Goal: Book appointment/travel/reservation

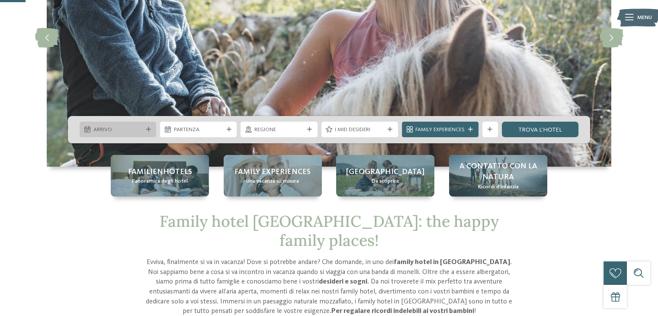
click at [137, 133] on span "Arrivo" at bounding box center [118, 130] width 49 height 8
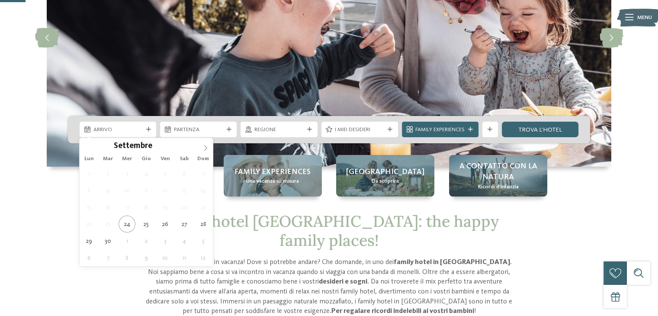
click at [206, 148] on icon at bounding box center [206, 148] width 6 height 6
type div "[DATE]"
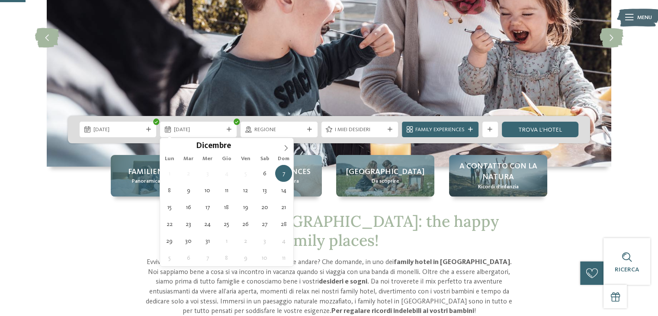
type div "[DATE]"
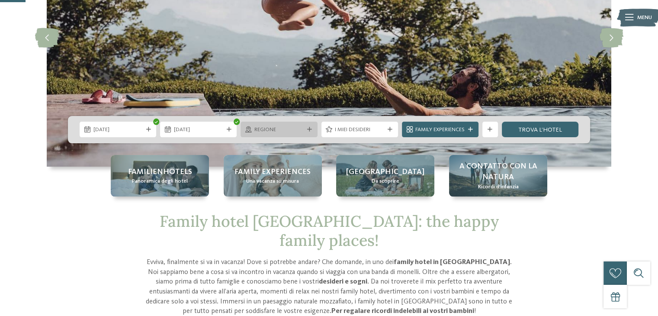
click at [304, 130] on div "Regione" at bounding box center [278, 130] width 53 height 8
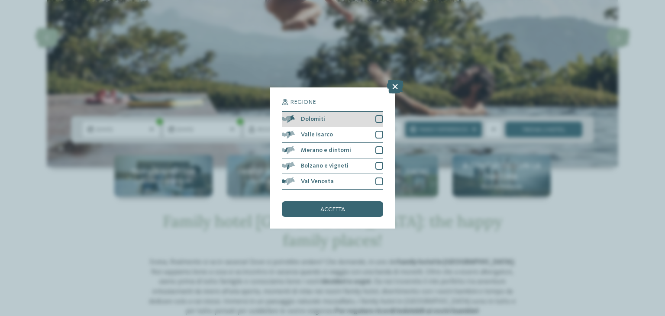
click at [345, 122] on div "Dolomiti" at bounding box center [332, 120] width 101 height 16
click at [352, 211] on div "accetta" at bounding box center [332, 209] width 101 height 16
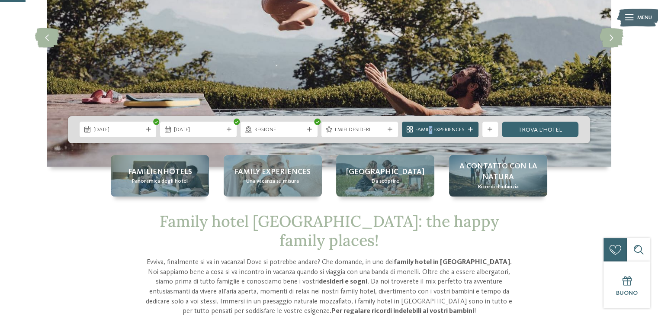
click at [431, 127] on span "Family Experiences" at bounding box center [440, 130] width 49 height 8
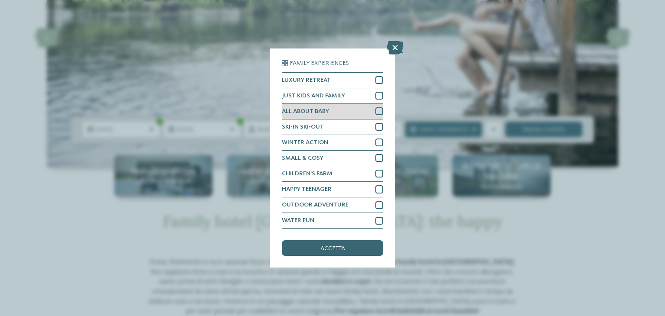
click at [337, 113] on div "ALL ABOUT BABY" at bounding box center [332, 112] width 101 height 16
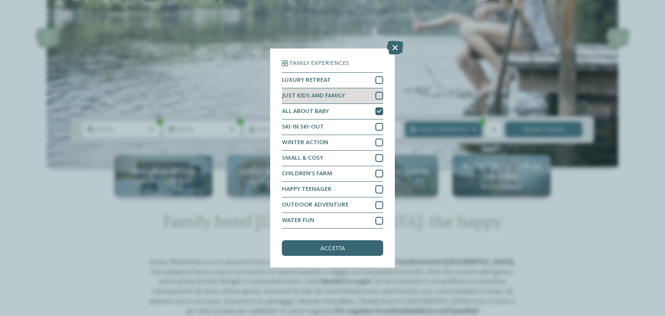
click at [335, 95] on span "JUST KIDS AND FAMILY" at bounding box center [313, 96] width 63 height 6
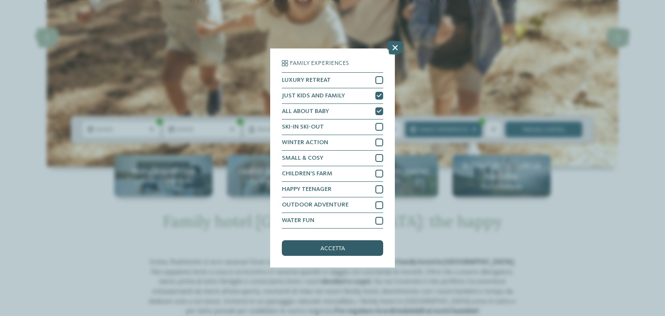
click at [340, 249] on span "accetta" at bounding box center [332, 248] width 25 height 6
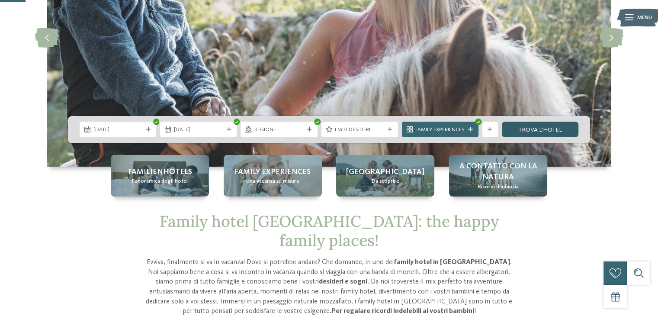
click at [540, 132] on link "trova l’hotel" at bounding box center [540, 130] width 77 height 16
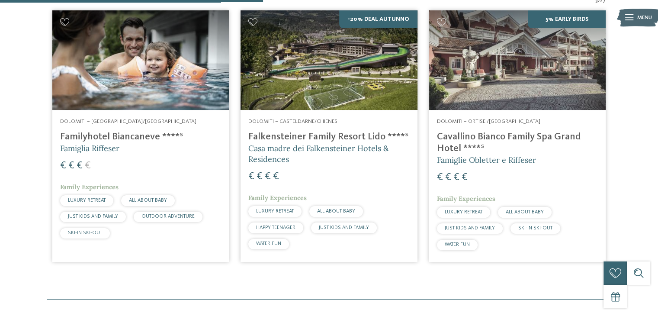
scroll to position [251, 0]
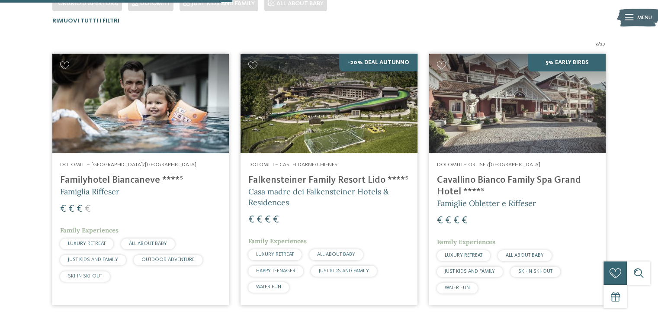
click at [100, 177] on h4 "Familyhotel Biancaneve ****ˢ" at bounding box center [140, 180] width 161 height 12
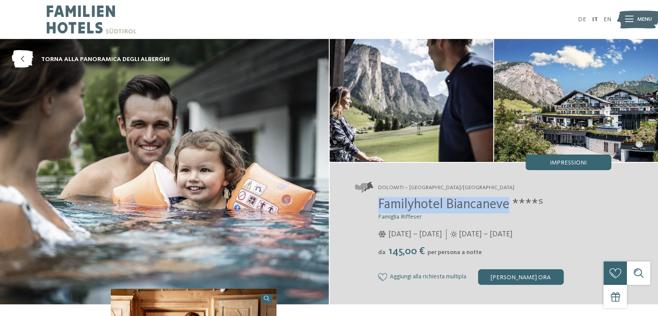
drag, startPoint x: 381, startPoint y: 201, endPoint x: 509, endPoint y: 207, distance: 128.7
click at [509, 207] on span "Familyhotel Biancaneve ****ˢ" at bounding box center [460, 205] width 165 height 14
copy span "Familyhotel Biancaneve"
